Goal: Task Accomplishment & Management: Manage account settings

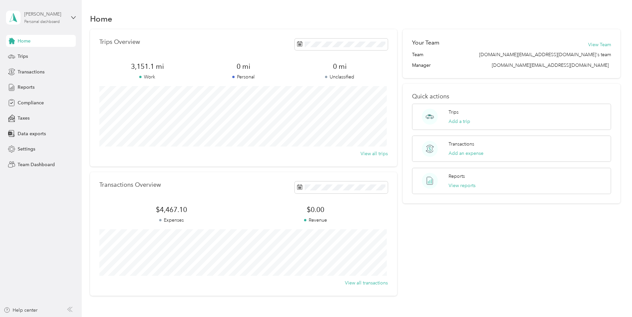
click at [37, 13] on div "[PERSON_NAME]" at bounding box center [45, 14] width 42 height 7
click at [33, 58] on div "Team dashboard" at bounding box center [96, 53] width 170 height 12
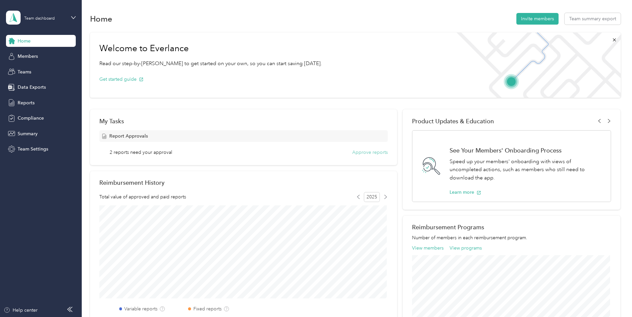
click at [361, 152] on button "Approve reports" at bounding box center [370, 152] width 36 height 7
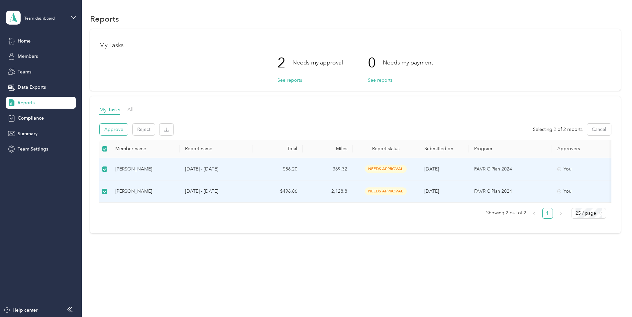
click at [115, 130] on button "Approve" at bounding box center [114, 130] width 28 height 12
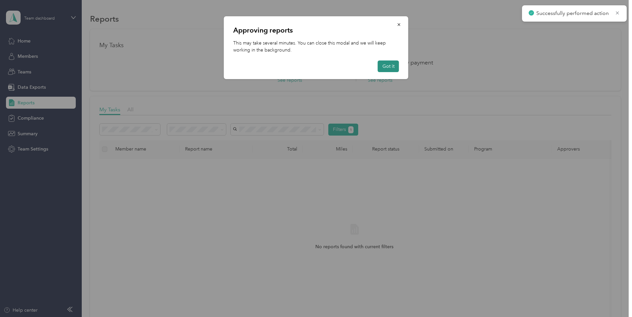
click at [383, 69] on button "Got it" at bounding box center [388, 66] width 21 height 12
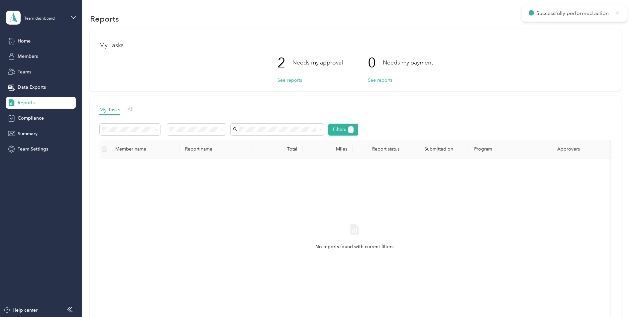
click at [620, 10] on span "Successfully performed action" at bounding box center [574, 13] width 91 height 8
click at [615, 15] on icon at bounding box center [617, 13] width 5 height 6
